Goal: Transaction & Acquisition: Purchase product/service

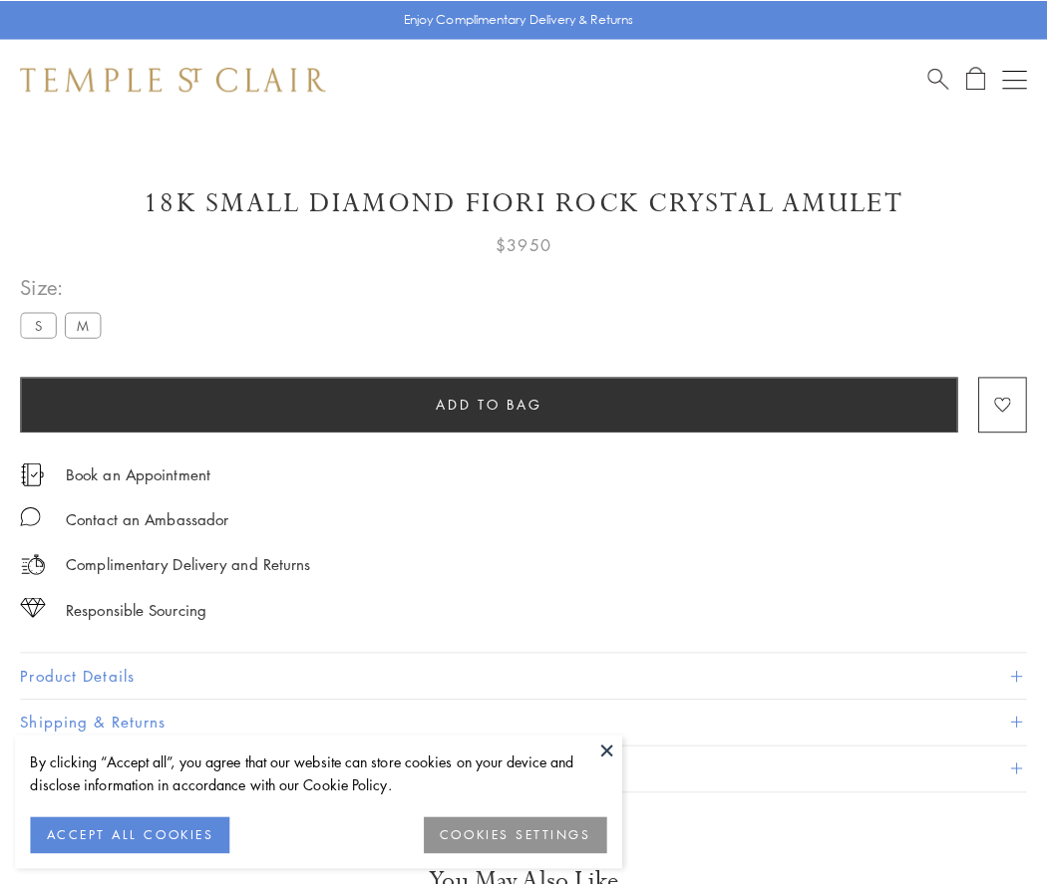
scroll to position [8, 0]
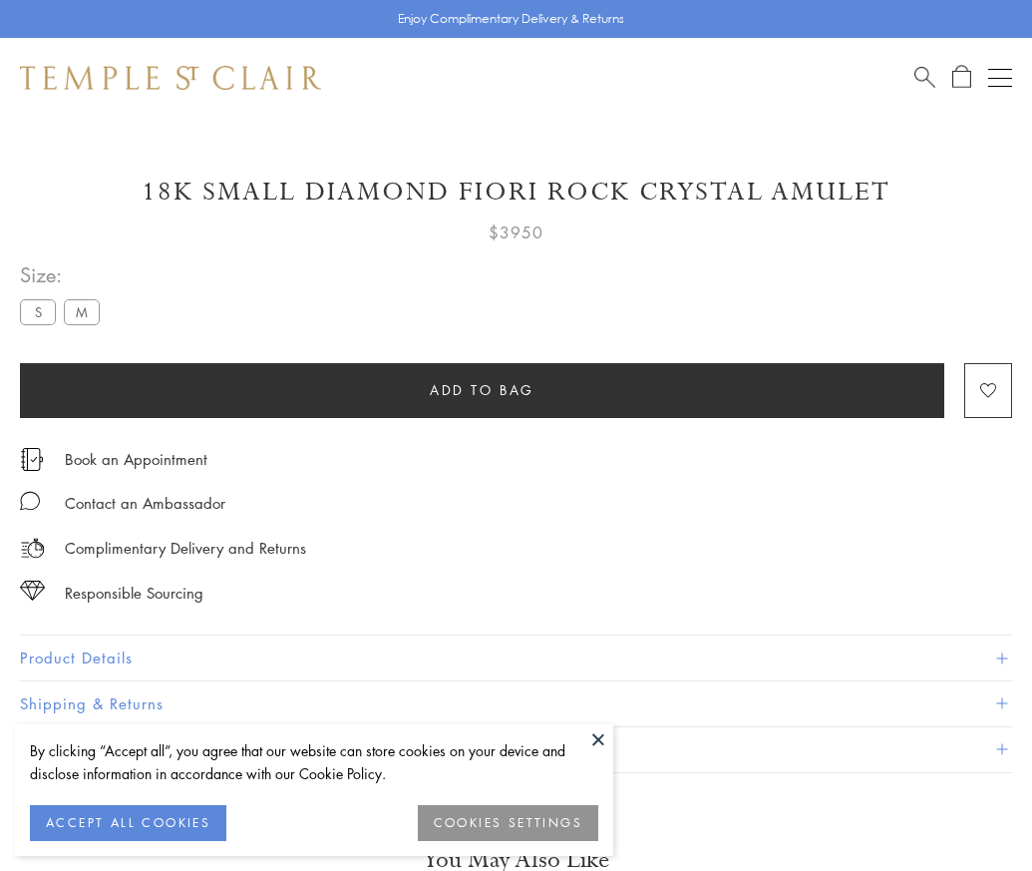
click at [482, 389] on span "Add to bag" at bounding box center [482, 390] width 105 height 22
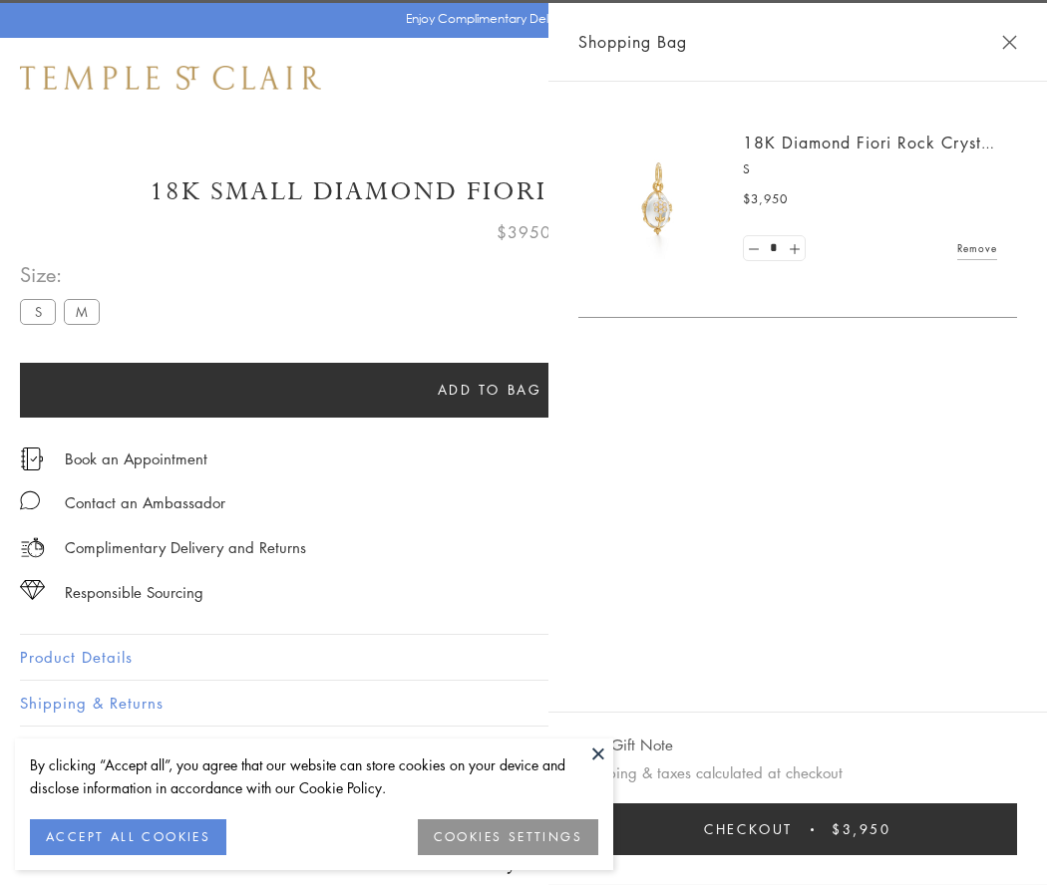
click at [1004, 830] on button "Checkout $3,950" at bounding box center [797, 830] width 439 height 52
